Goal: Find contact information: Find contact information

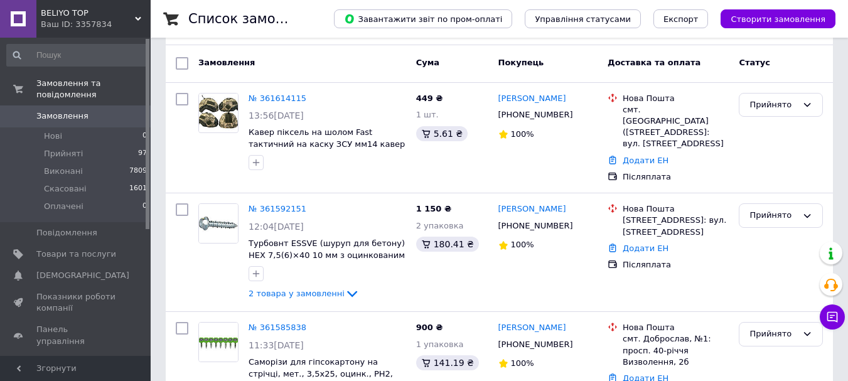
scroll to position [44, 0]
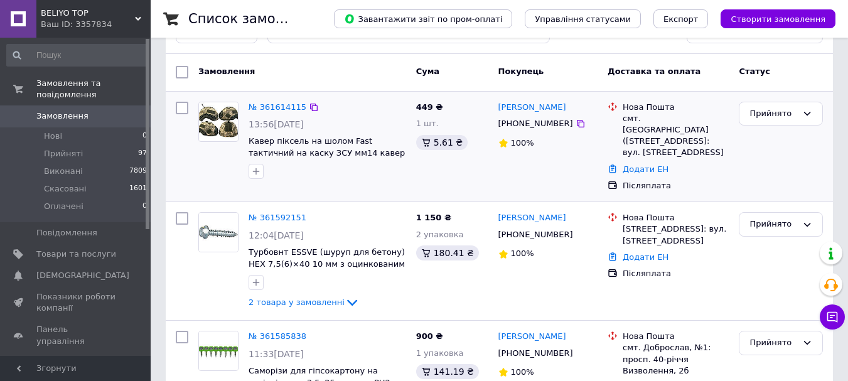
drag, startPoint x: 599, startPoint y: 108, endPoint x: 497, endPoint y: 107, distance: 102.3
click at [497, 107] on div "Федоров Володимирович +380959499855 100%" at bounding box center [548, 147] width 110 height 100
copy link "[PERSON_NAME]"
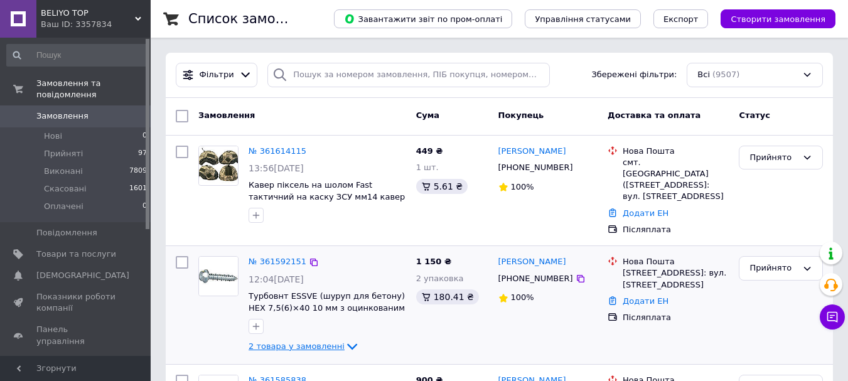
click at [298, 341] on span "2 товара у замовленні" at bounding box center [297, 345] width 96 height 9
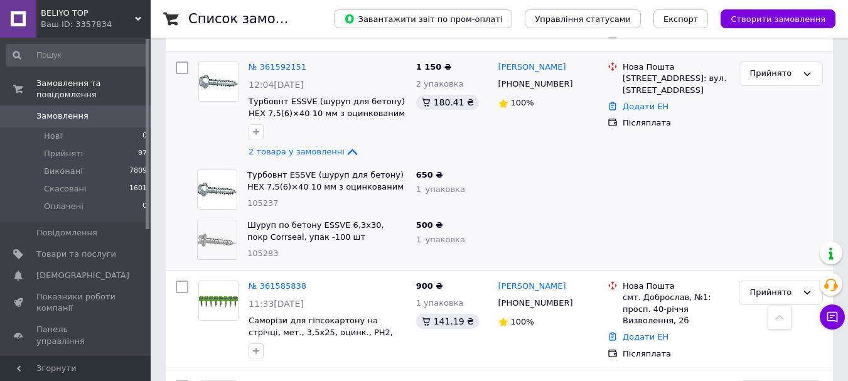
scroll to position [176, 0]
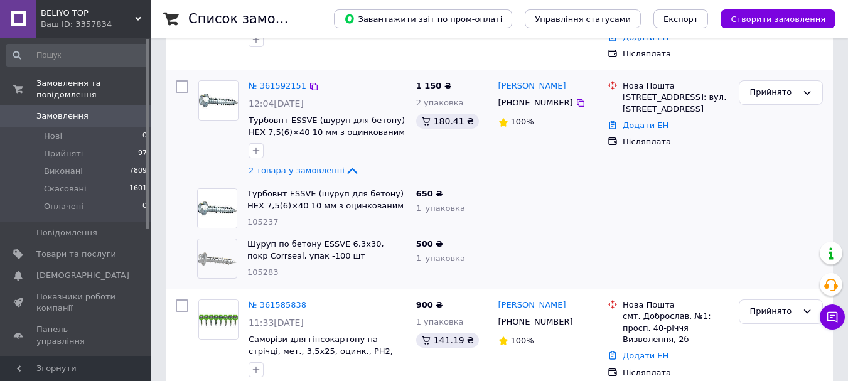
click at [324, 166] on span "2 товара у замовленні" at bounding box center [297, 170] width 96 height 9
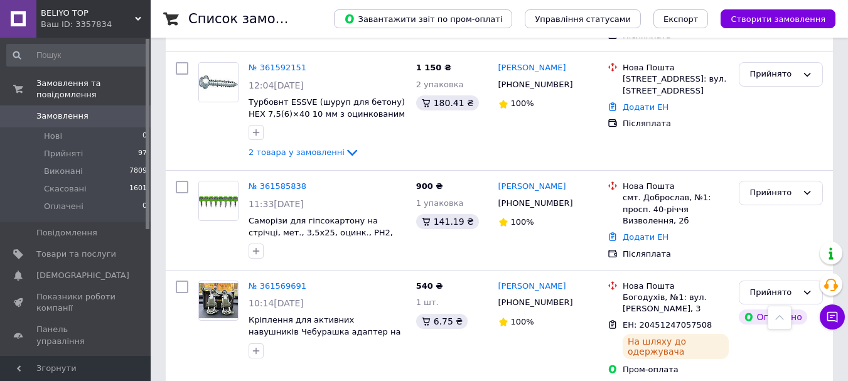
scroll to position [11, 0]
